Goal: Information Seeking & Learning: Find specific fact

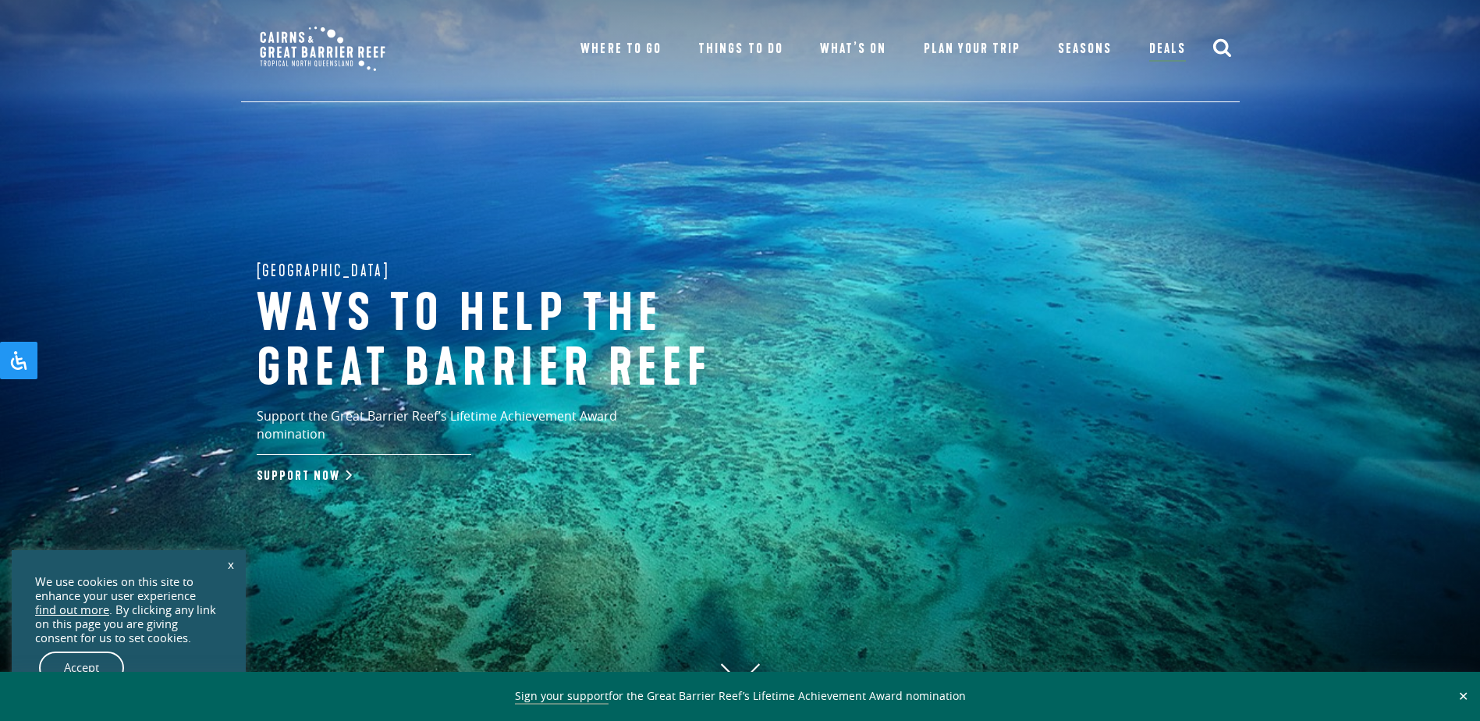
click at [76, 659] on link "Accept" at bounding box center [81, 668] width 85 height 33
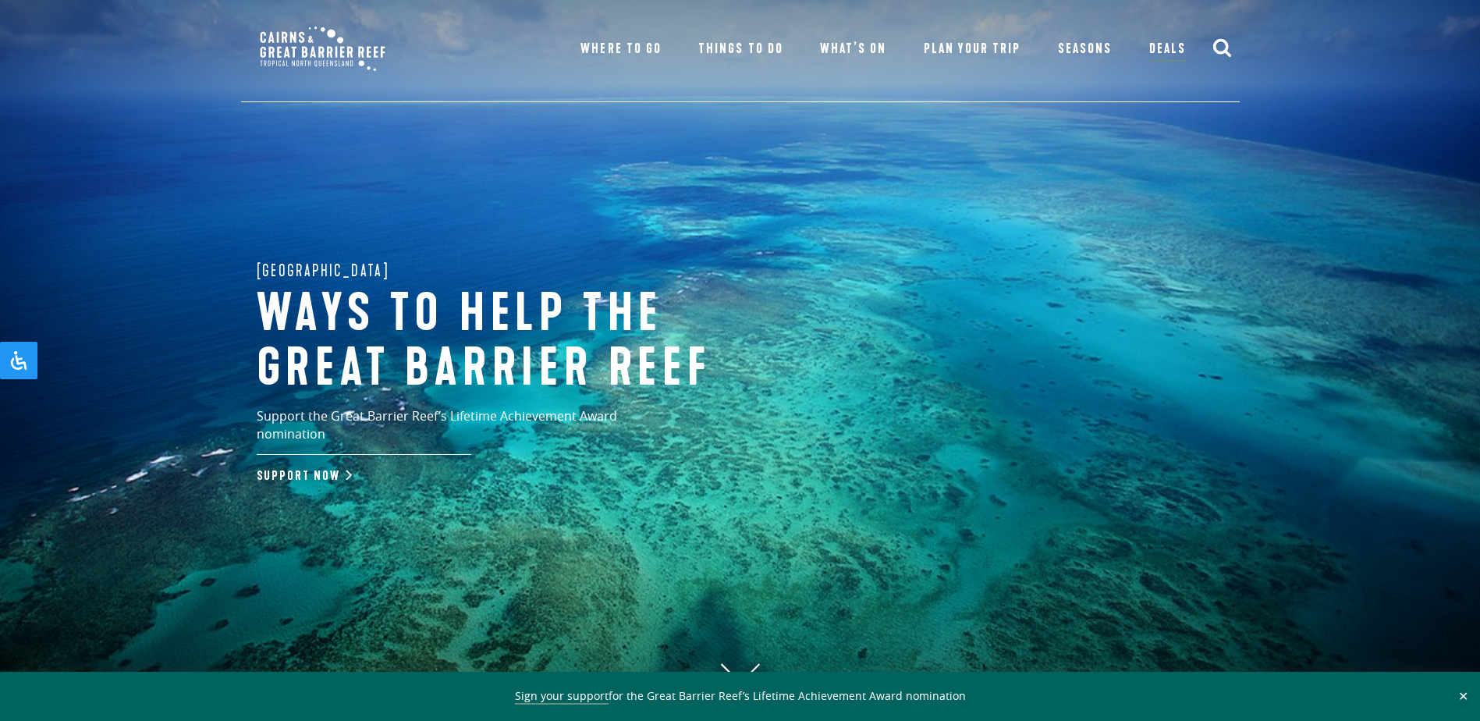
click at [1464, 697] on button "✕" at bounding box center [1464, 696] width 18 height 14
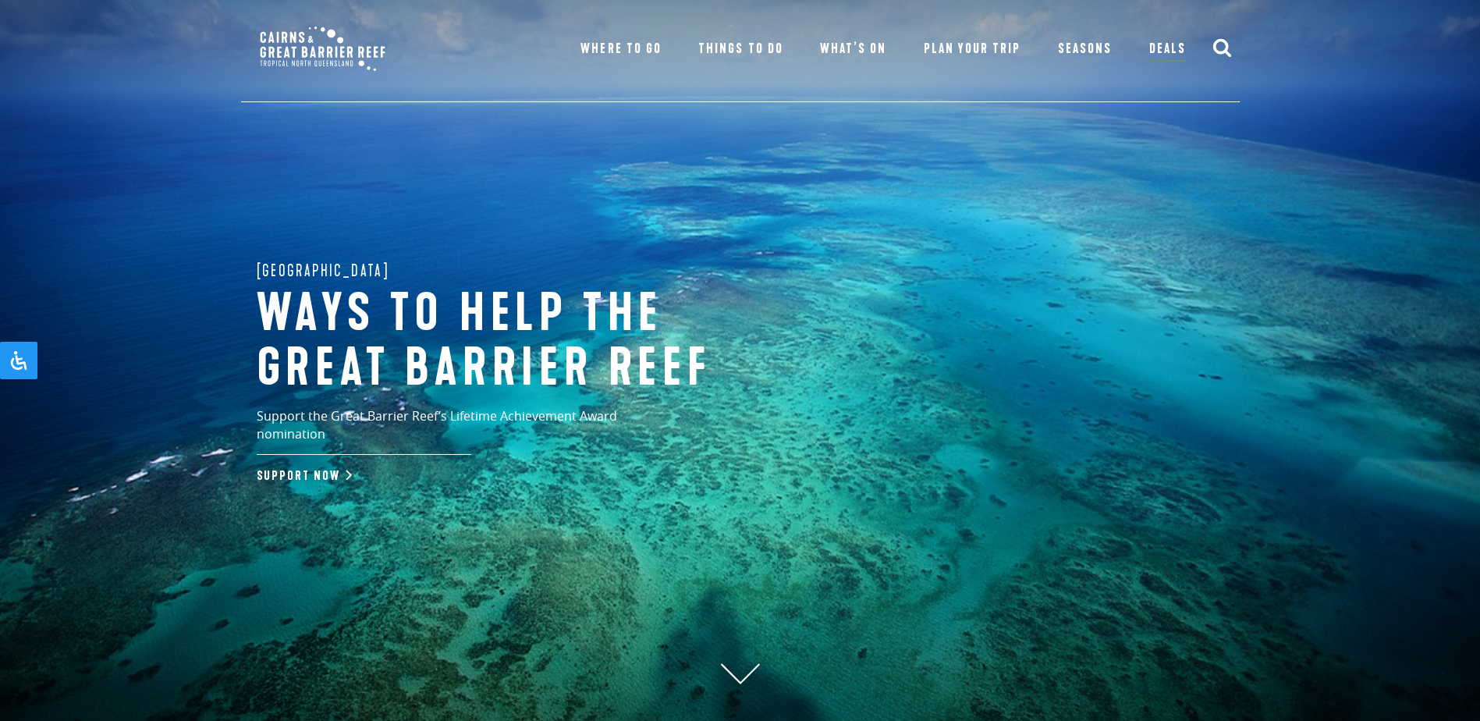
click at [1217, 45] on icon "submit" at bounding box center [1223, 47] width 20 height 20
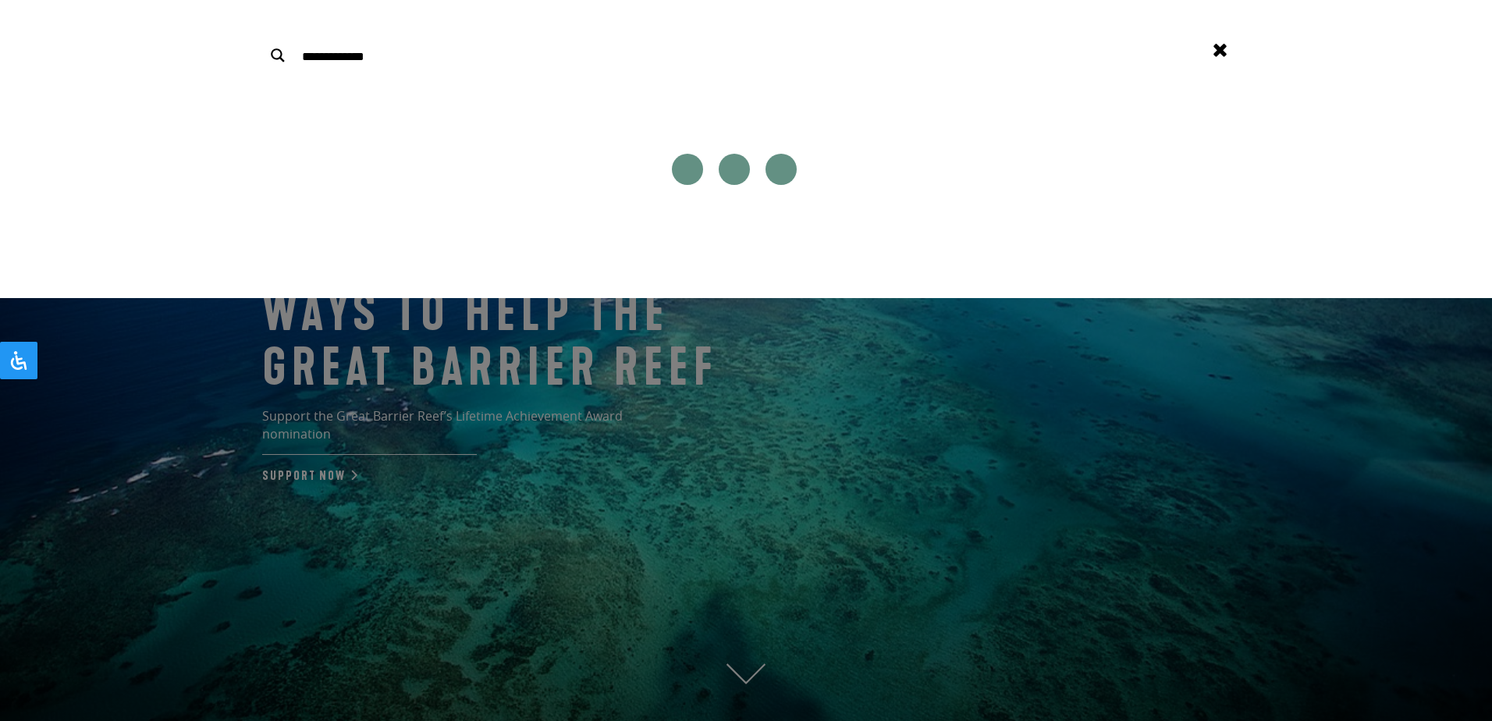
type input "**********"
